Goal: Register for event/course

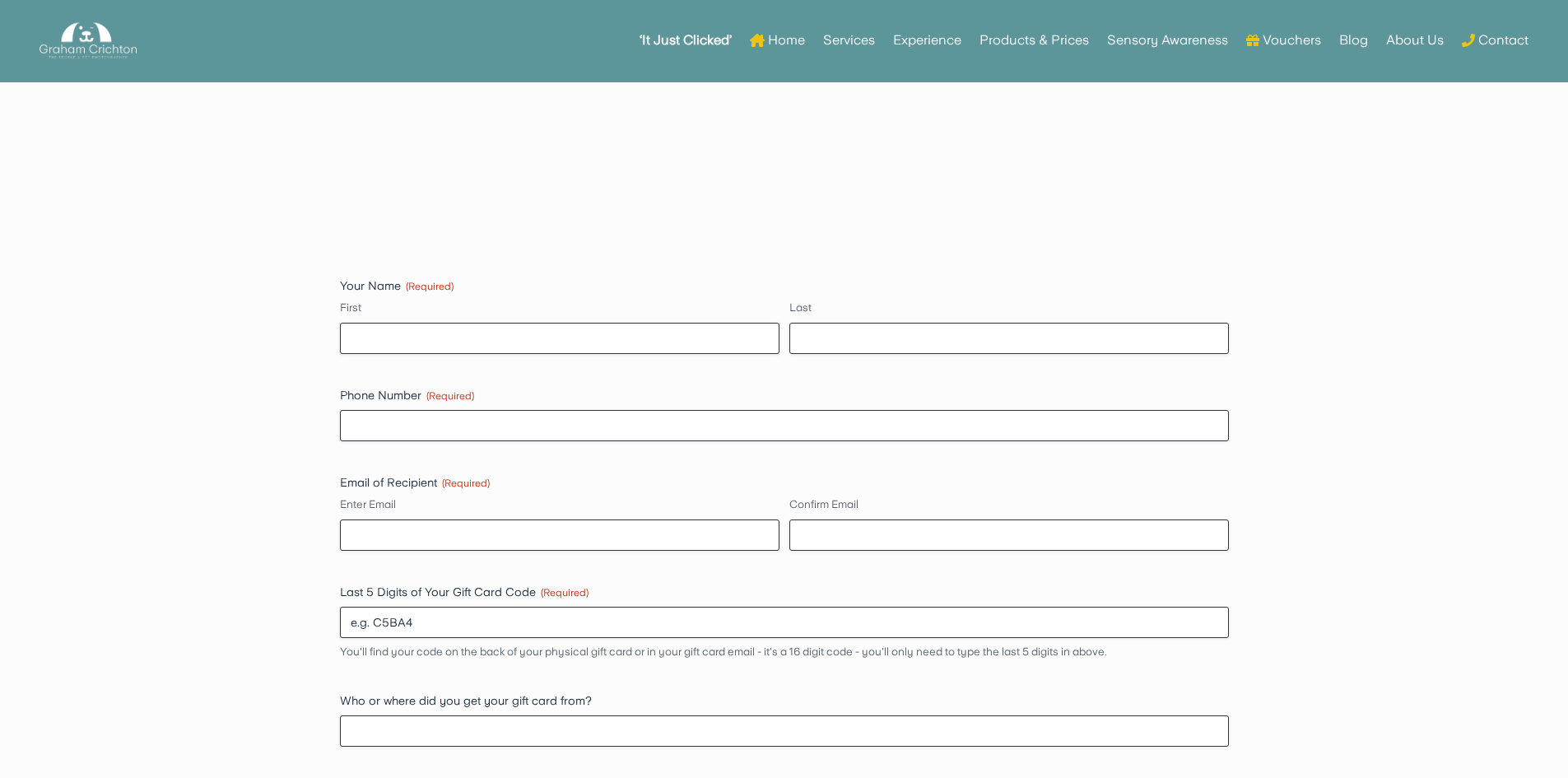
scroll to position [1318, 0]
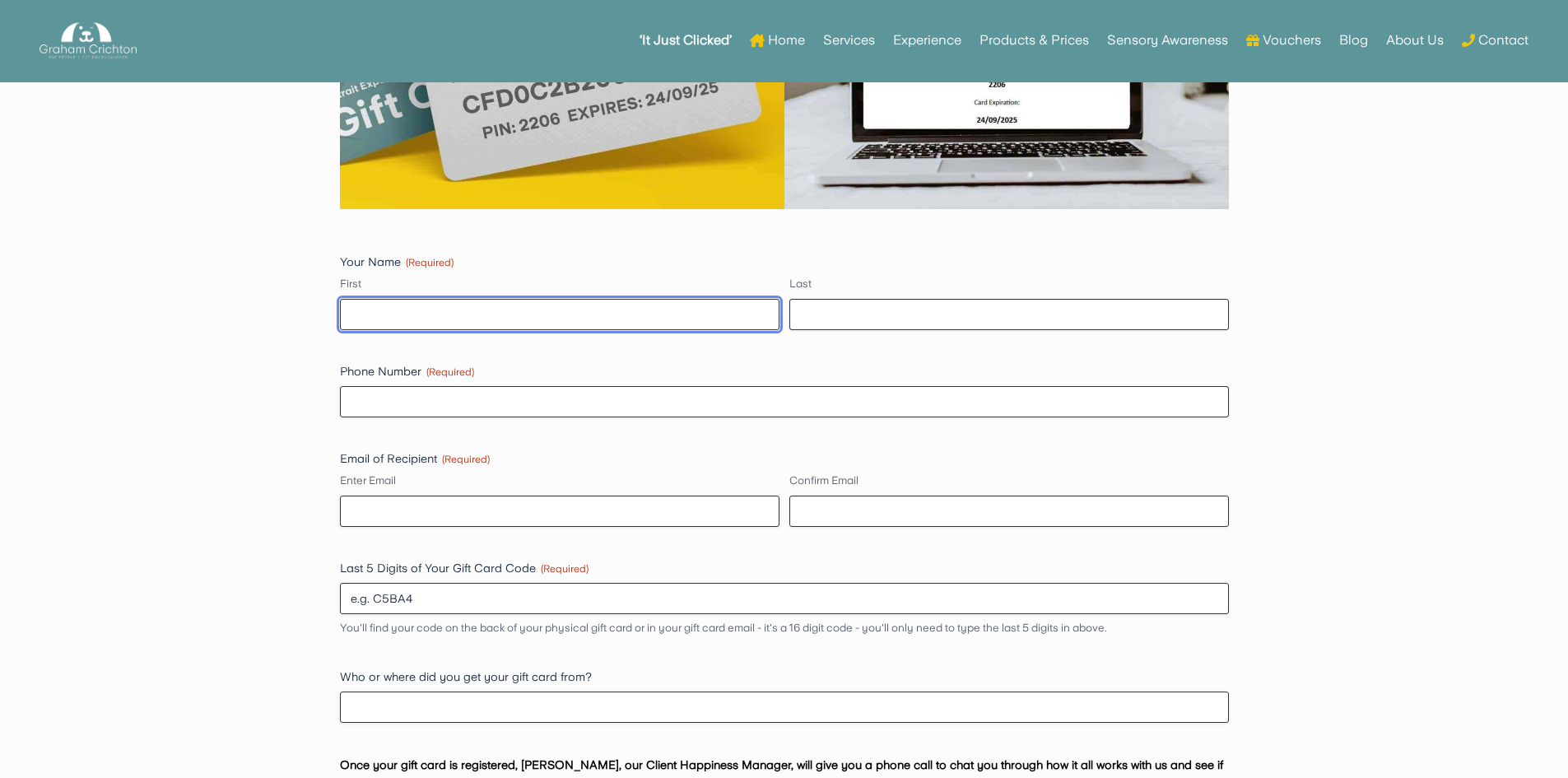
click at [465, 327] on input "First" at bounding box center [560, 315] width 439 height 32
type input "[PERSON_NAME]"
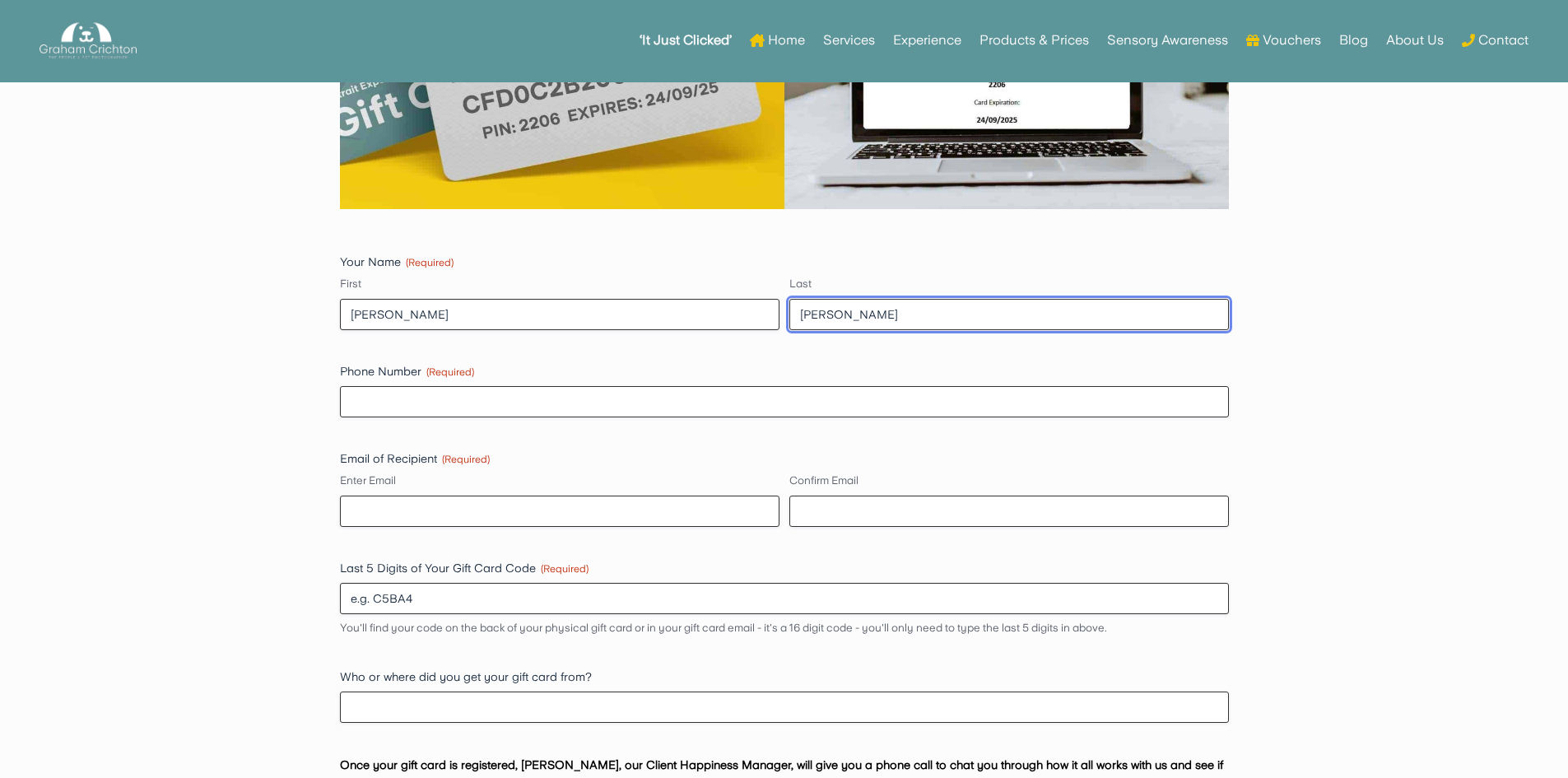
type input "07724684623"
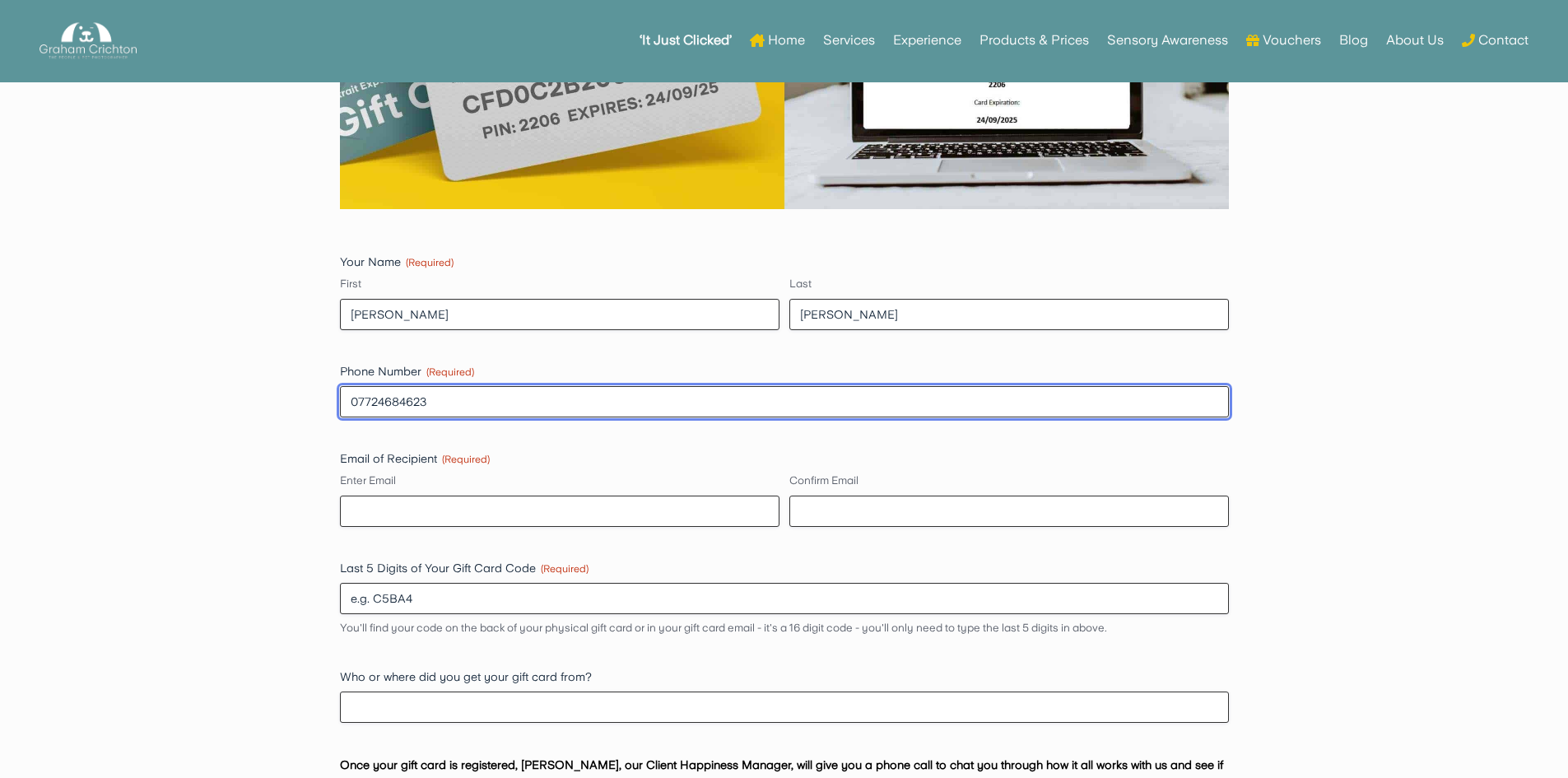
type input "[PERSON_NAME][EMAIL_ADDRESS][DOMAIN_NAME]"
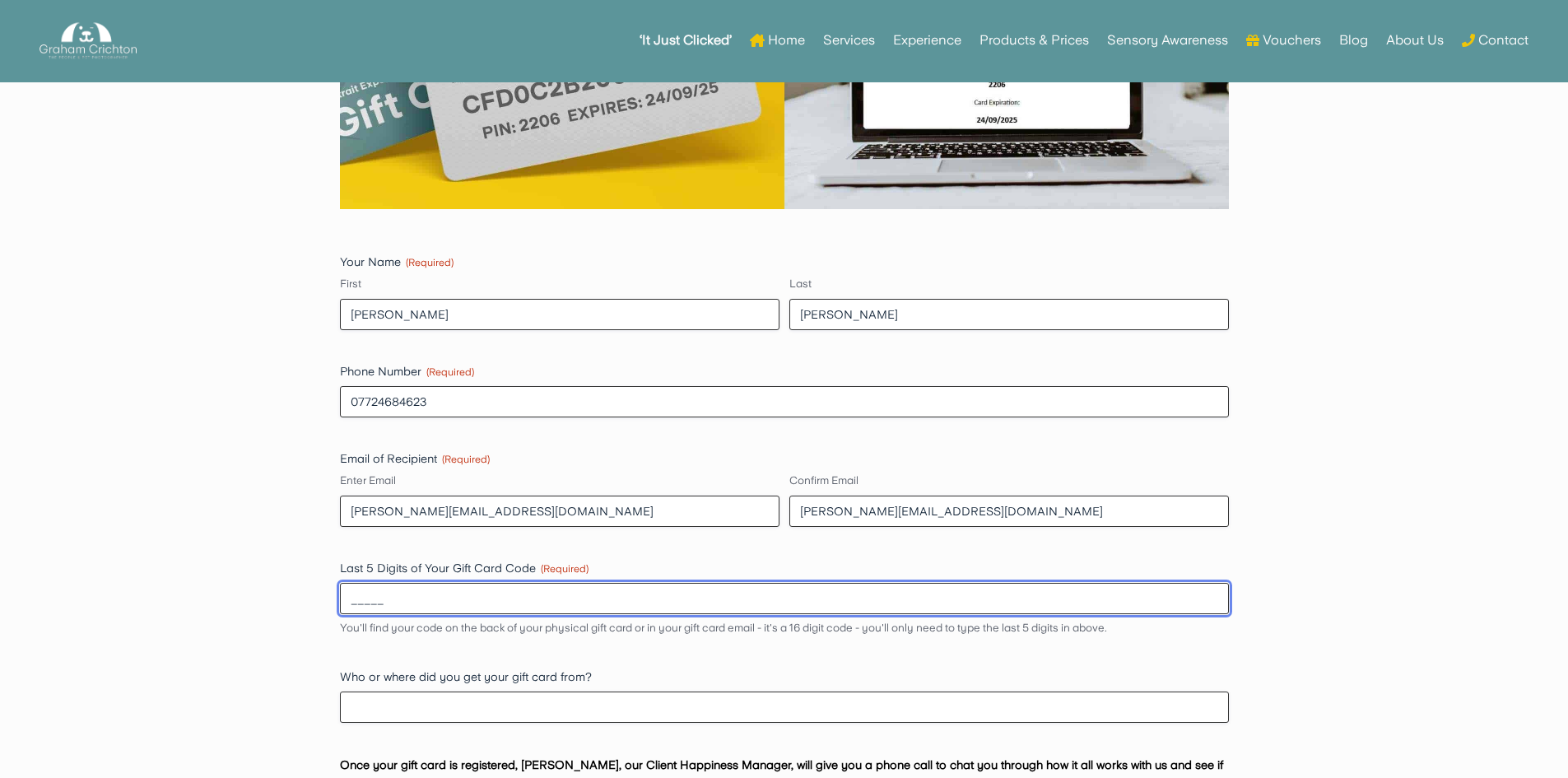
click at [428, 592] on input "_____" at bounding box center [784, 599] width 889 height 32
type input "12345"
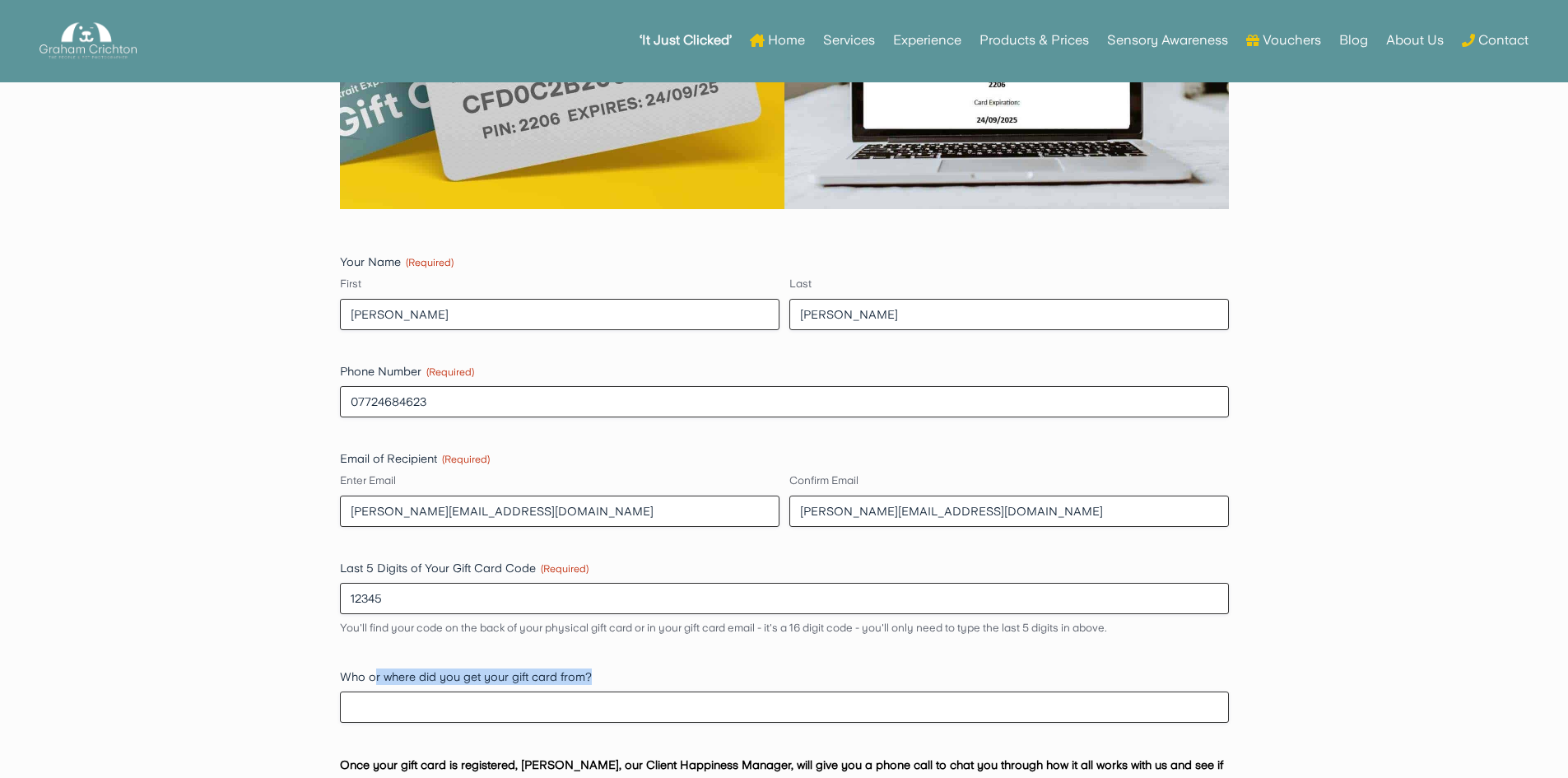
click at [371, 684] on div "Who or where did you get your gift card from?" at bounding box center [784, 696] width 889 height 54
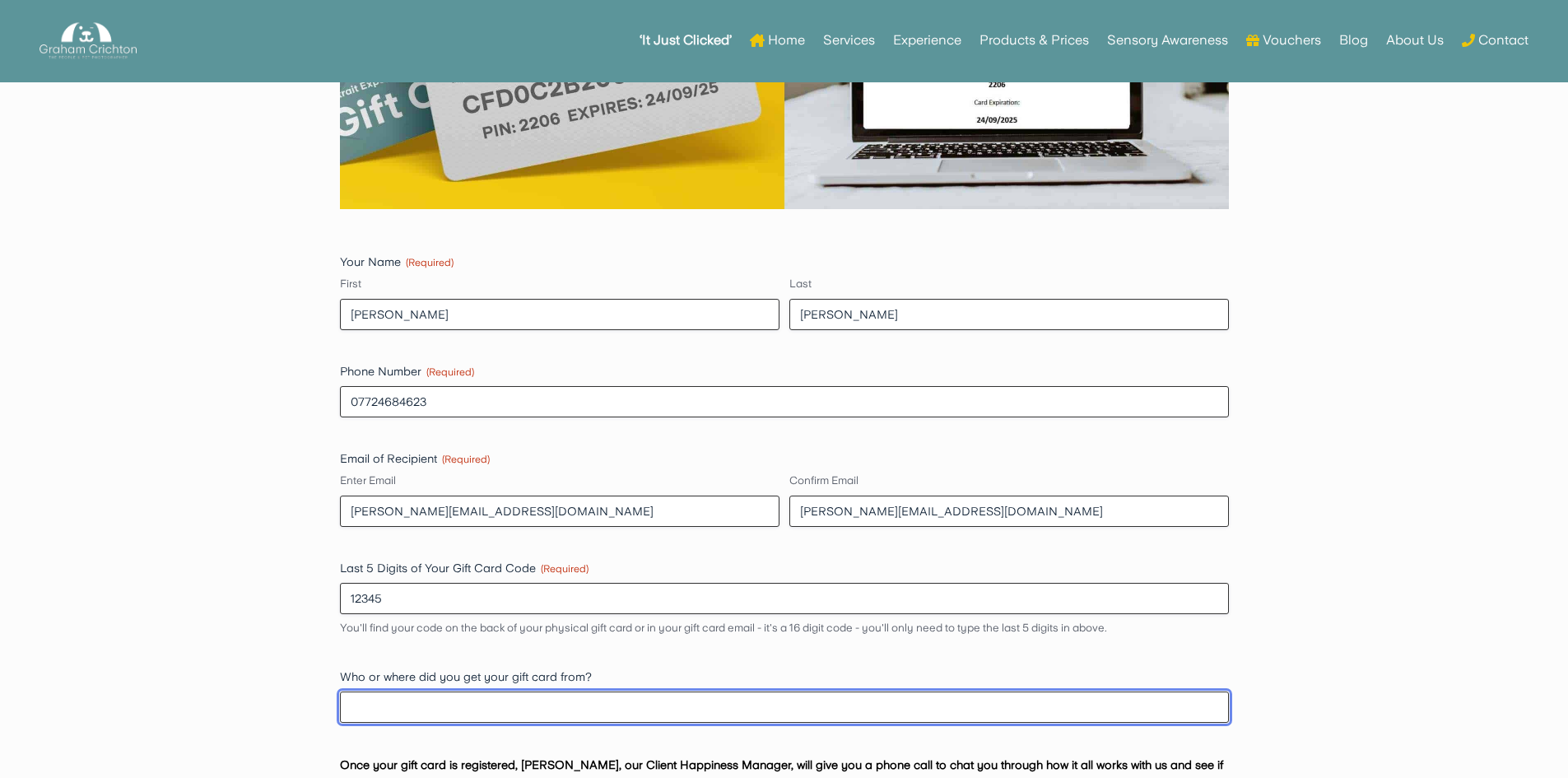
click at [368, 702] on input "Who or where did you get your gift card from?" at bounding box center [784, 707] width 889 height 32
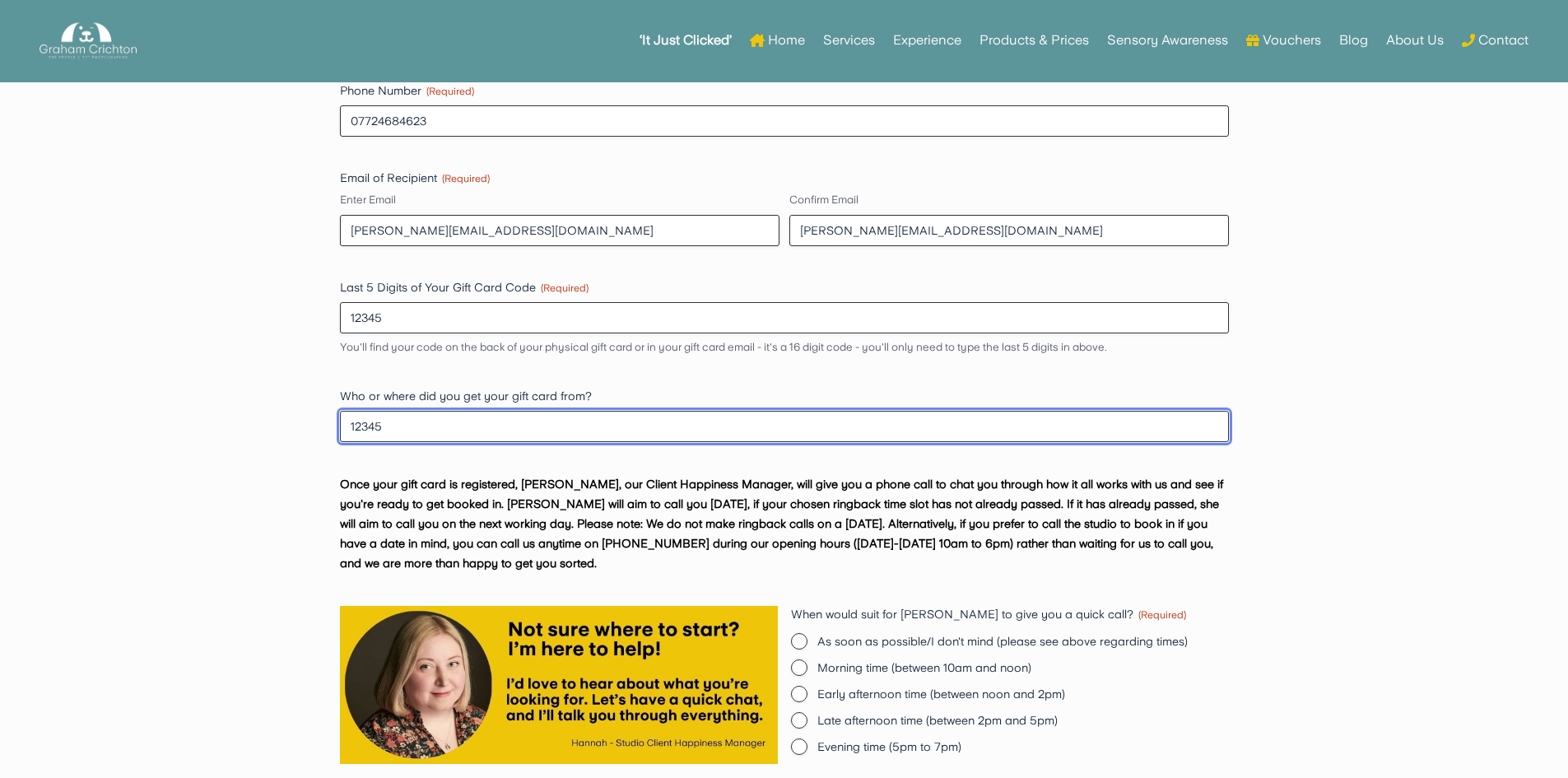
scroll to position [1976, 0]
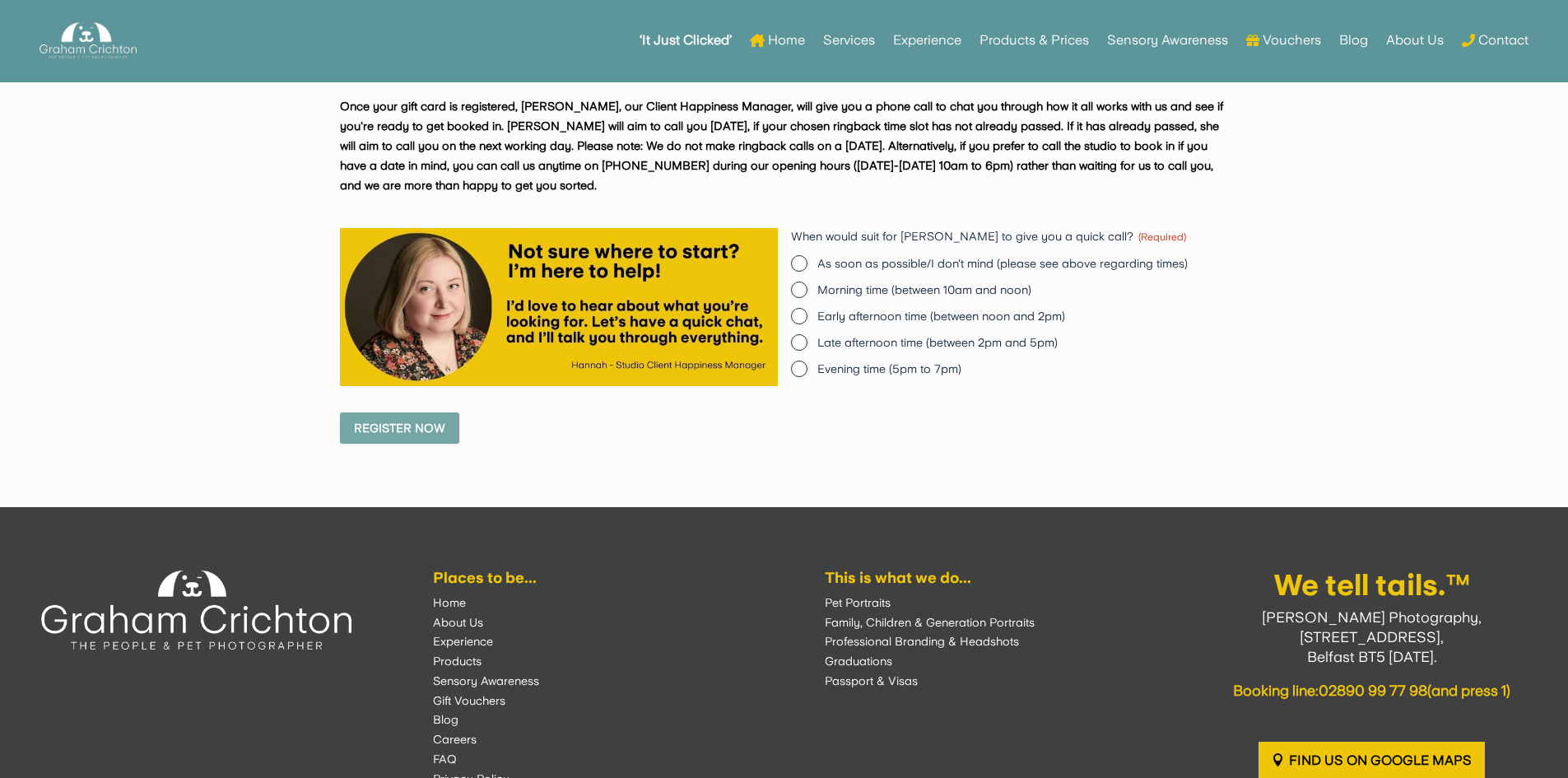
type input "12345"
click at [806, 308] on div "Early afternoon time (between noon and 2pm)" at bounding box center [1010, 316] width 438 height 17
click at [801, 309] on input "Early afternoon time (between noon and 2pm)" at bounding box center [799, 316] width 17 height 17
radio input "true"
click at [424, 427] on input "Register Now" at bounding box center [400, 429] width 120 height 32
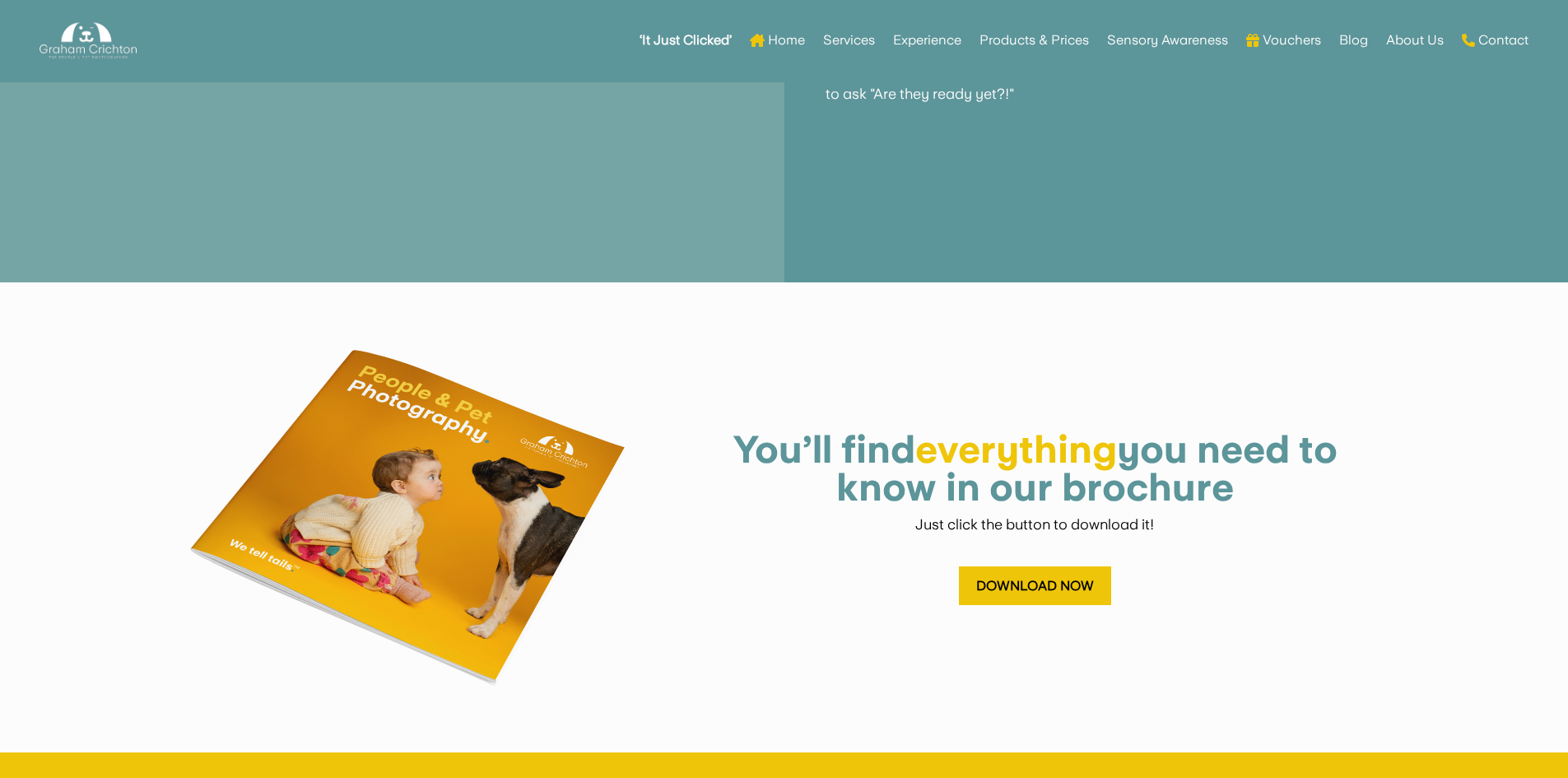
scroll to position [4447, 0]
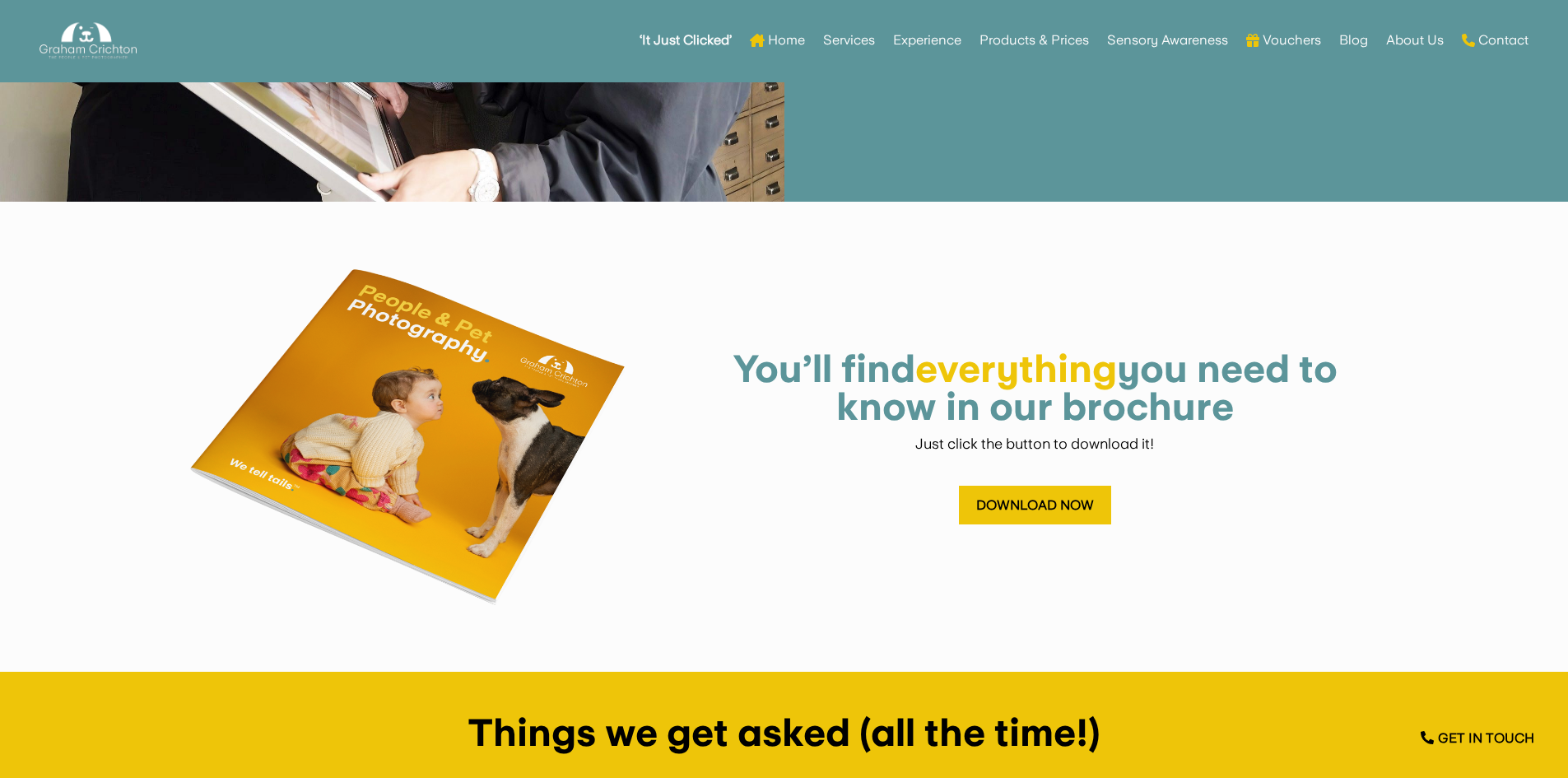
click at [1290, 396] on h1 "You’ll find everything you need to know in our brochure" at bounding box center [1035, 392] width 687 height 84
